Goal: Find specific page/section: Find specific page/section

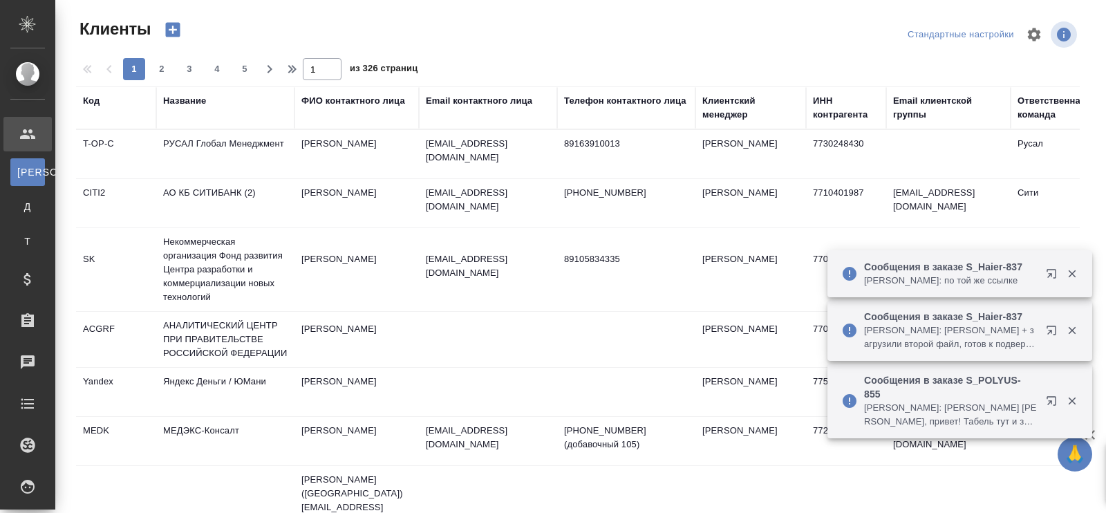
select select "RU"
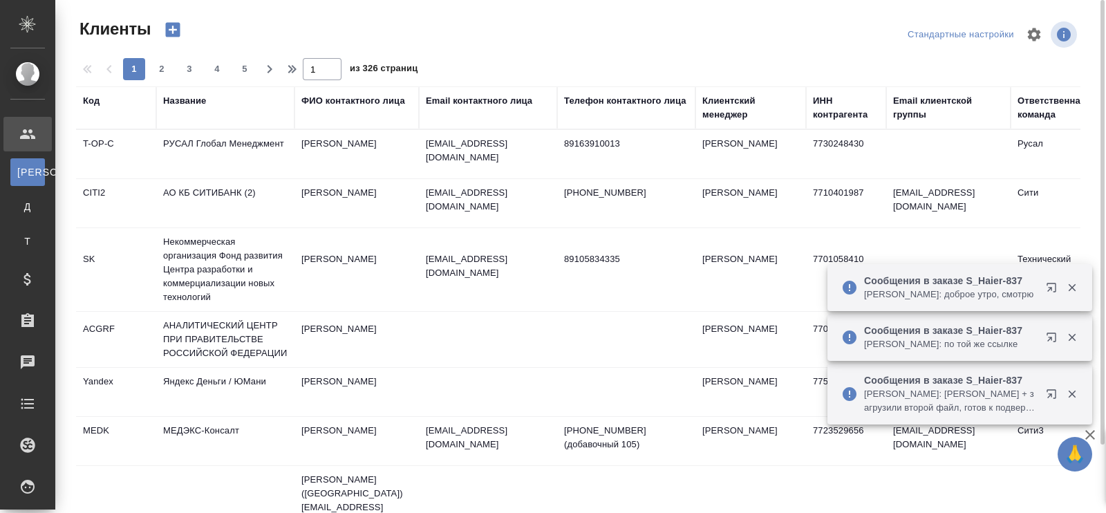
click at [190, 100] on div "Название" at bounding box center [184, 101] width 43 height 14
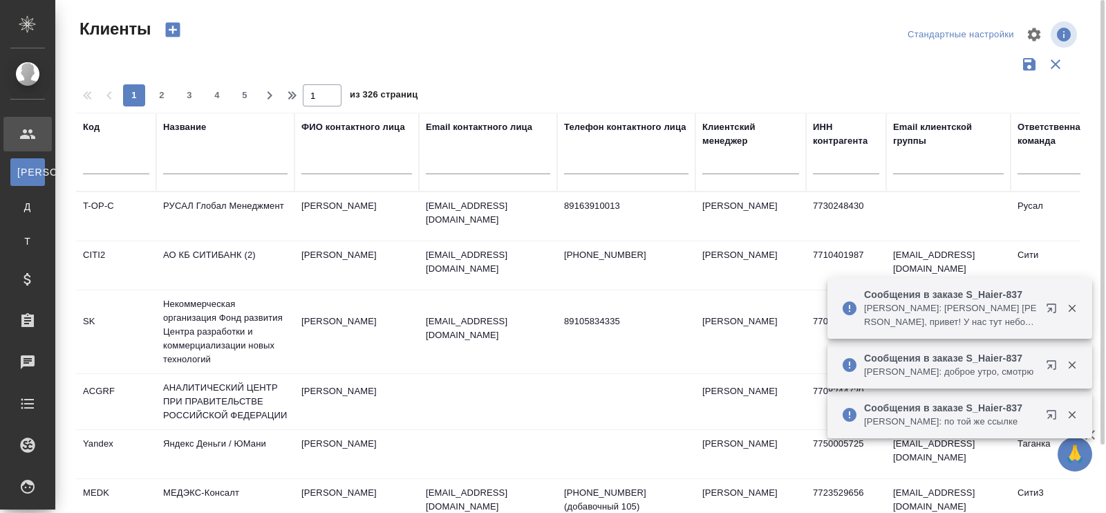
click at [189, 158] on input "text" at bounding box center [225, 165] width 124 height 17
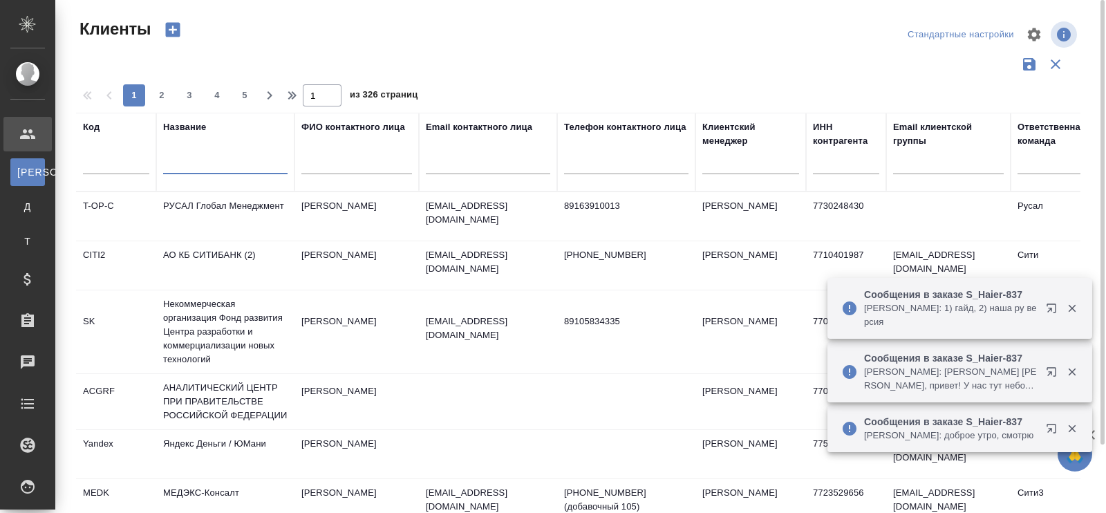
paste input "S_FL-5990"
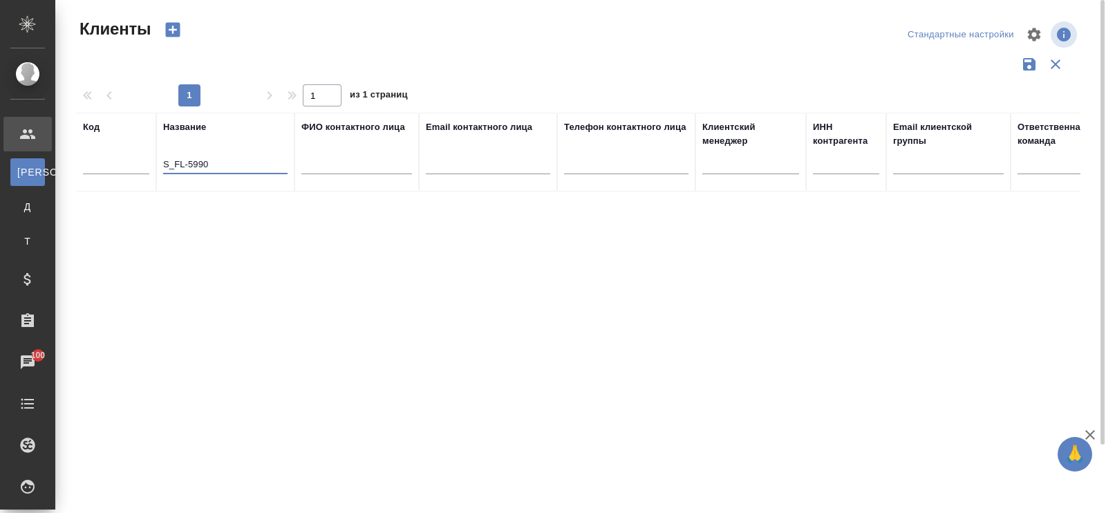
drag, startPoint x: 220, startPoint y: 162, endPoint x: 124, endPoint y: 153, distance: 96.6
click at [124, 153] on tr "Код Название S_FL-5990 ФИО контактного лица Email контактного лица Телефон конт…" at bounding box center [598, 152] width 1045 height 79
type input "мфц полюс"
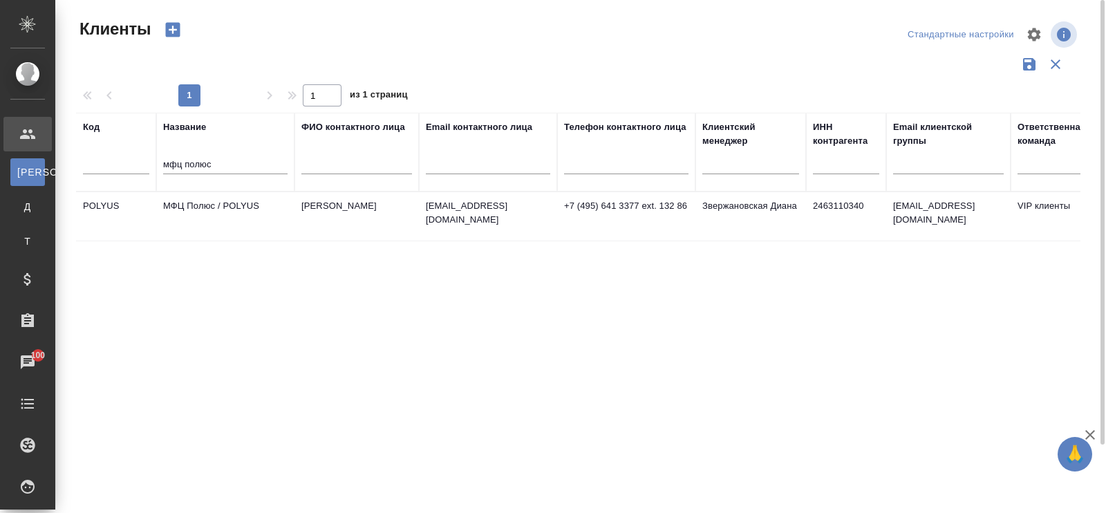
click at [221, 203] on td "МФЦ Полюс / POLYUS" at bounding box center [225, 216] width 138 height 48
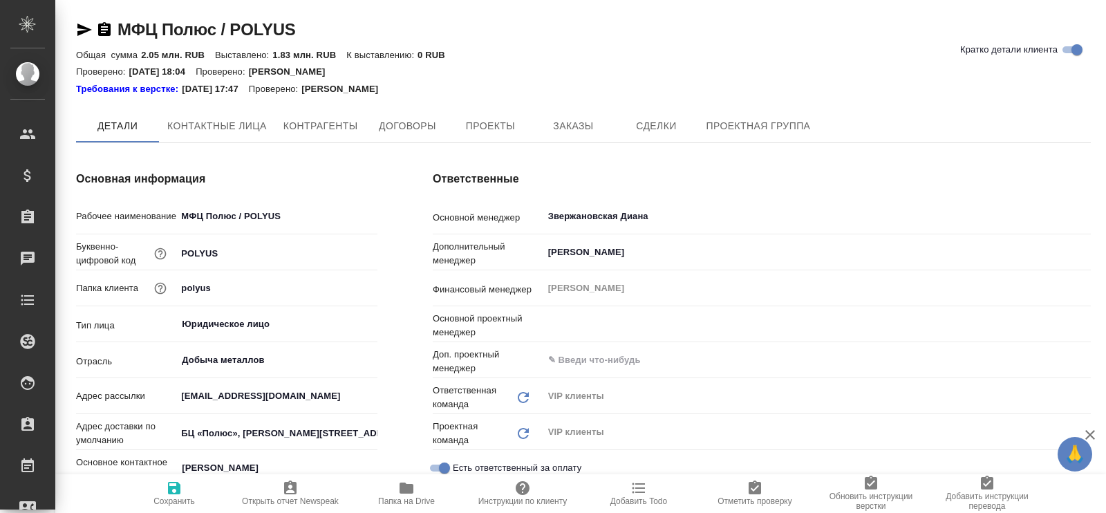
type input "[PERSON_NAME]"
type textarea "x"
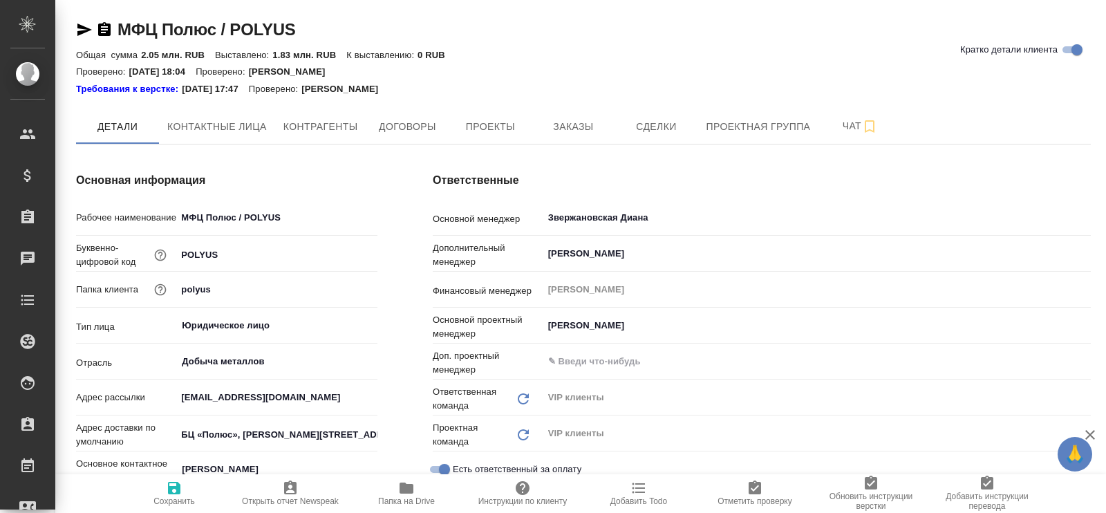
type textarea "x"
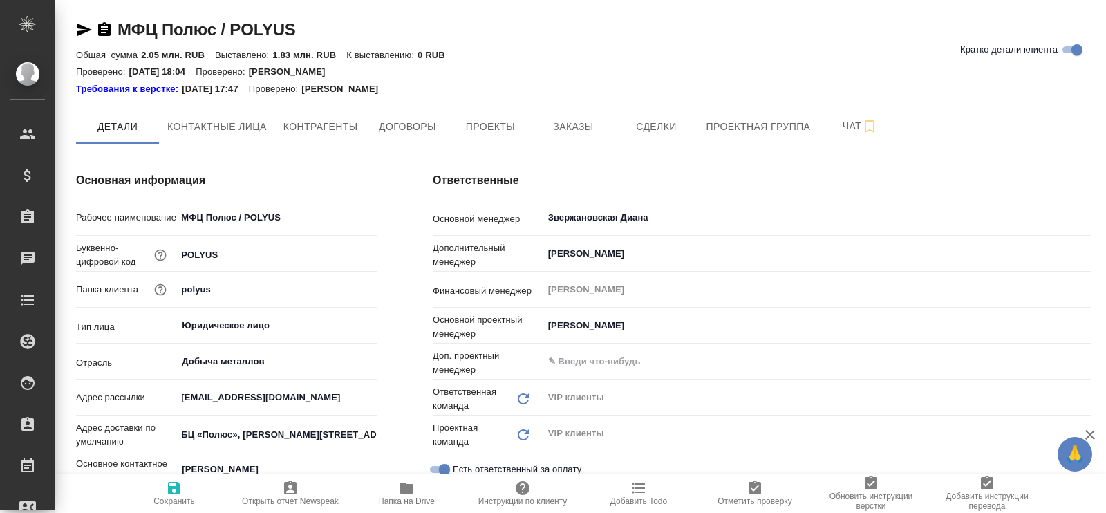
type textarea "x"
